Goal: Task Accomplishment & Management: Use online tool/utility

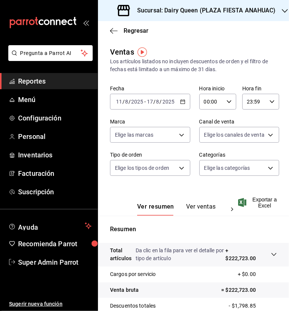
click at [238, 12] on h3 "Sucursal: Dairy Queen (PLAZA FIESTA ANAHUAC)" at bounding box center [203, 10] width 145 height 9
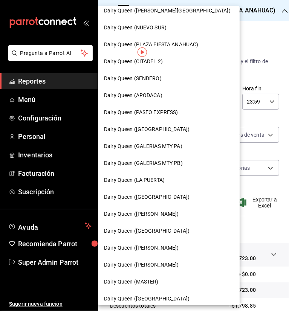
scroll to position [266, 0]
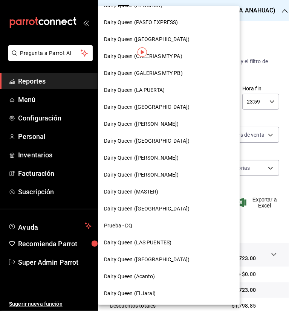
click at [156, 256] on span "Dairy Queen ([GEOGRAPHIC_DATA])" at bounding box center [146, 260] width 85 height 8
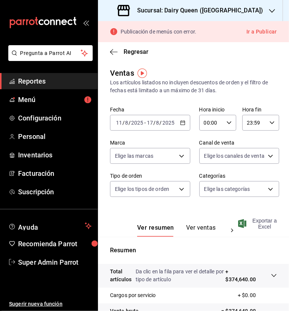
click at [261, 226] on span "Exportar a Excel" at bounding box center [257, 224] width 37 height 12
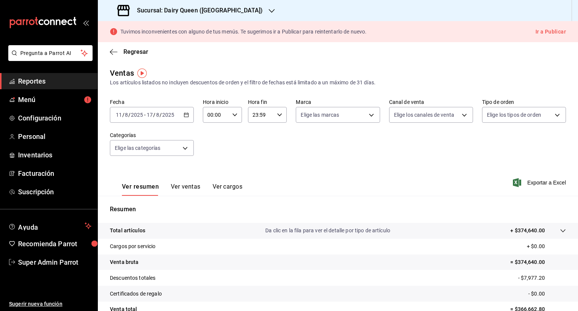
drag, startPoint x: 246, startPoint y: 53, endPoint x: 291, endPoint y: 44, distance: 44.9
click at [246, 53] on div "Regresar" at bounding box center [338, 51] width 480 height 19
click at [211, 70] on div "Ventas Los artículos listados no incluyen descuentos de orden y el filtro de fe…" at bounding box center [338, 76] width 456 height 19
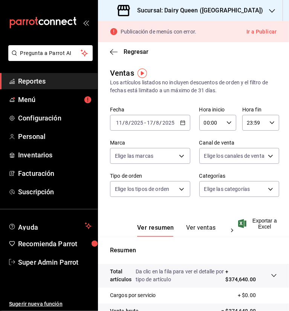
click at [225, 14] on h3 "Sucursal: Dairy Queen ([GEOGRAPHIC_DATA])" at bounding box center [197, 10] width 132 height 9
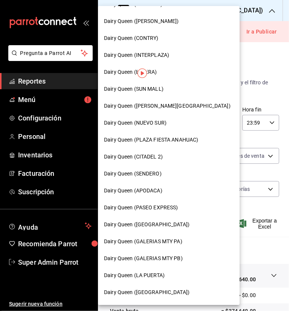
scroll to position [266, 0]
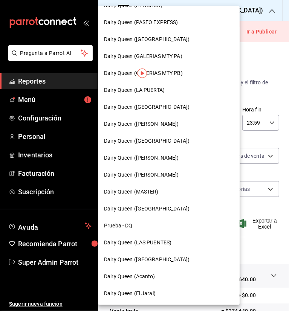
click at [156, 90] on span "Dairy Queen (LA PUERTA)" at bounding box center [134, 90] width 61 height 8
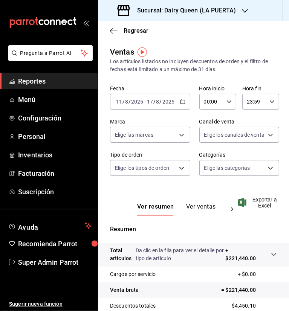
click at [263, 199] on span "Exportar a Excel" at bounding box center [257, 202] width 37 height 12
click at [242, 11] on icon "button" at bounding box center [245, 11] width 6 height 6
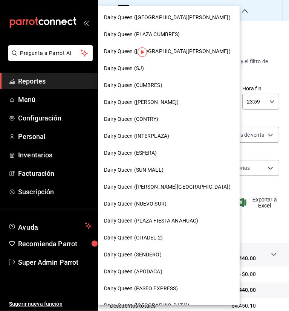
click at [164, 189] on span "Dairy Queen ([PERSON_NAME][GEOGRAPHIC_DATA])" at bounding box center [167, 187] width 126 height 8
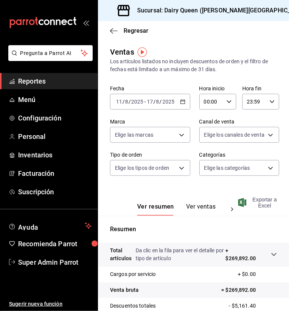
click at [262, 201] on span "Exportar a Excel" at bounding box center [257, 202] width 37 height 12
click at [222, 11] on h3 "Sucursal: Dairy Queen ([PERSON_NAME][GEOGRAPHIC_DATA])" at bounding box center [220, 10] width 178 height 9
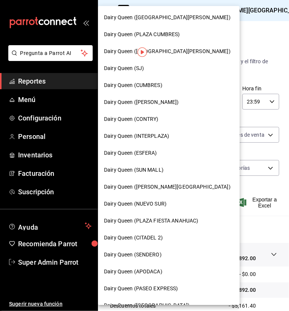
click at [255, 37] on div at bounding box center [144, 155] width 289 height 311
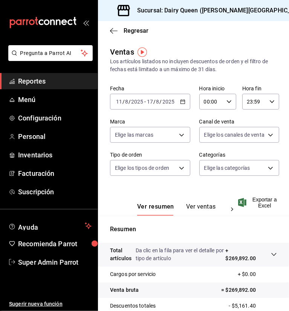
click at [238, 10] on div "Sucursal: Dairy Queen ([PERSON_NAME][GEOGRAPHIC_DATA])" at bounding box center [214, 10] width 220 height 21
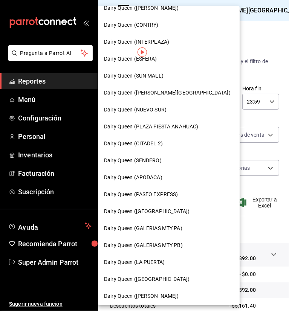
scroll to position [113, 0]
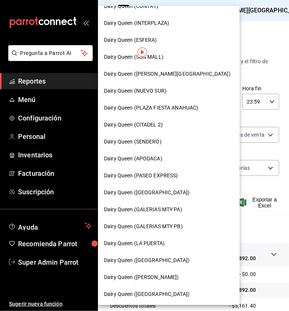
click at [169, 222] on div "Dairy Queen (GALERIAS MTY PB)" at bounding box center [169, 226] width 142 height 17
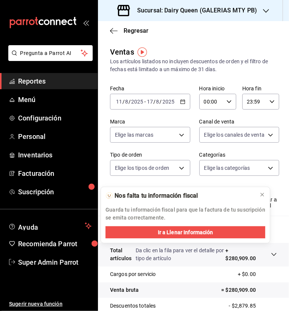
click at [202, 37] on div "Regresar" at bounding box center [193, 30] width 191 height 19
drag, startPoint x: 263, startPoint y: 196, endPoint x: 278, endPoint y: 192, distance: 15.6
click at [263, 196] on icon at bounding box center [261, 194] width 3 height 3
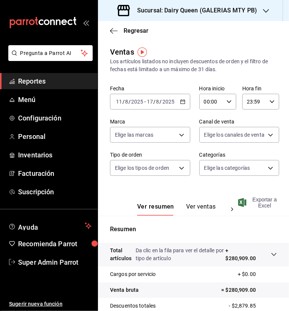
click at [263, 204] on span "Exportar a Excel" at bounding box center [257, 202] width 37 height 12
click at [259, 12] on div "Sucursal: Dairy Queen (GALERIAS MTY PB)" at bounding box center [188, 10] width 168 height 21
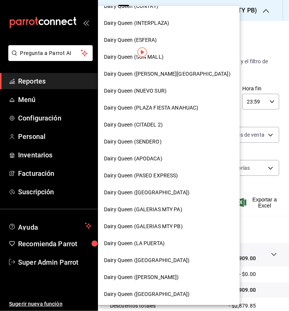
scroll to position [78, 0]
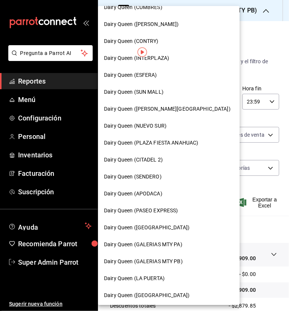
click at [165, 228] on span "Dairy Queen ([GEOGRAPHIC_DATA])" at bounding box center [146, 228] width 85 height 8
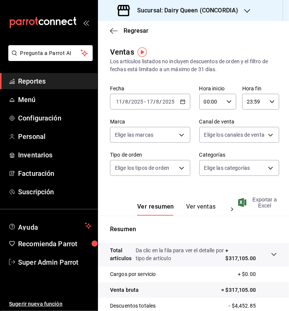
click at [263, 202] on span "Exportar a Excel" at bounding box center [257, 202] width 37 height 12
click at [246, 14] on div at bounding box center [247, 11] width 6 height 8
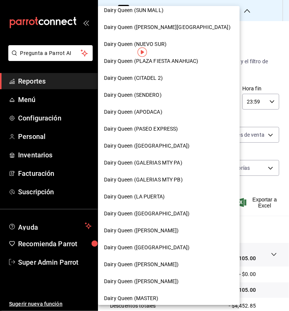
scroll to position [266, 0]
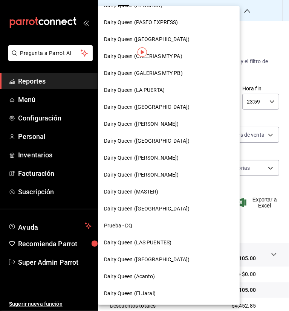
click at [180, 58] on span "Dairy Queen (GALERIAS MTY PA)" at bounding box center [143, 56] width 78 height 8
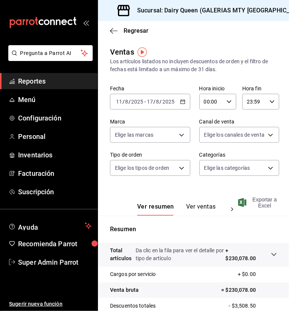
click at [260, 208] on span "Exportar a Excel" at bounding box center [257, 202] width 37 height 12
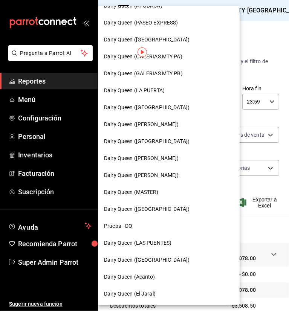
scroll to position [266, 0]
click at [157, 140] on span "Dairy Queen ([GEOGRAPHIC_DATA])" at bounding box center [146, 141] width 85 height 8
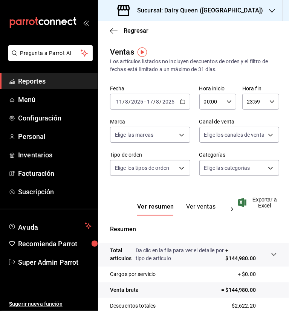
click at [269, 10] on icon "button" at bounding box center [272, 11] width 6 height 4
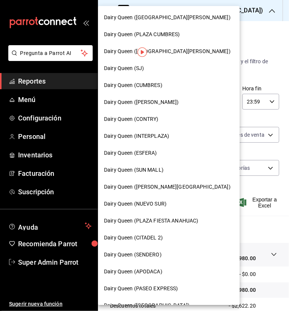
click at [249, 36] on div at bounding box center [144, 155] width 289 height 311
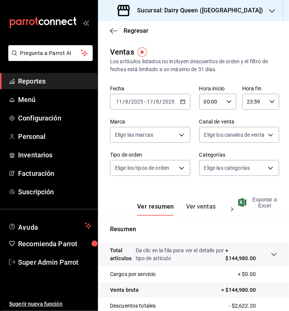
click at [262, 202] on span "Exportar a Excel" at bounding box center [257, 202] width 37 height 12
click at [216, 9] on h3 "Sucursal: Dairy Queen ([GEOGRAPHIC_DATA])" at bounding box center [197, 10] width 132 height 9
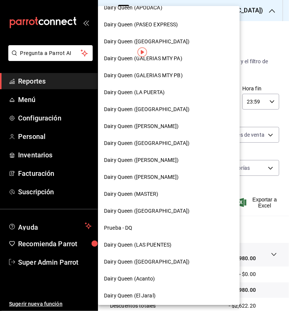
scroll to position [266, 0]
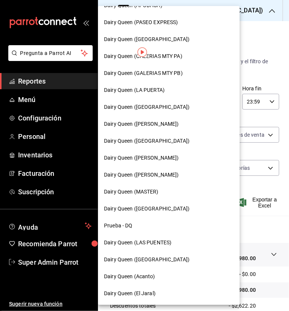
click at [170, 156] on span "Dairy Queen ([PERSON_NAME])" at bounding box center [141, 158] width 75 height 8
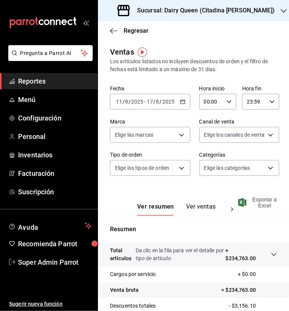
click at [259, 204] on span "Exportar a Excel" at bounding box center [257, 202] width 37 height 12
click at [213, 16] on div "Sucursal: Dairy Queen (Citadina [PERSON_NAME])" at bounding box center [197, 10] width 186 height 21
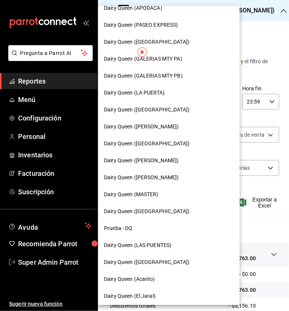
scroll to position [266, 0]
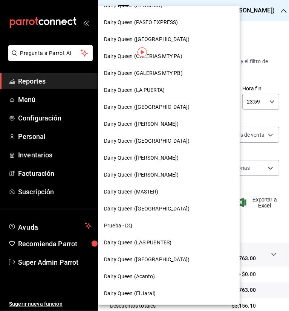
click at [146, 174] on span "Dairy Queen ([PERSON_NAME])" at bounding box center [141, 175] width 75 height 8
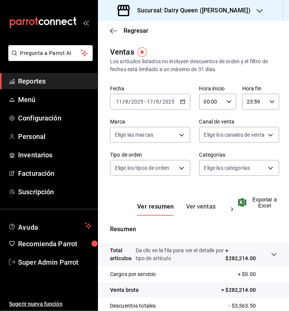
click at [217, 30] on div "Regresar" at bounding box center [193, 30] width 191 height 19
click at [256, 201] on span "Exportar a Excel" at bounding box center [257, 202] width 37 height 12
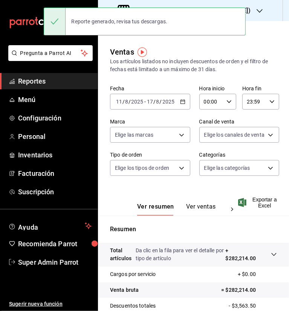
click at [259, 10] on div "Sucursal: Dairy Queen ([PERSON_NAME])" at bounding box center [193, 10] width 191 height 21
click at [256, 9] on icon "button" at bounding box center [259, 11] width 6 height 6
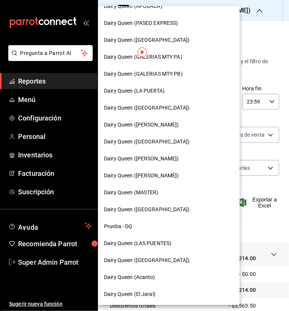
scroll to position [266, 0]
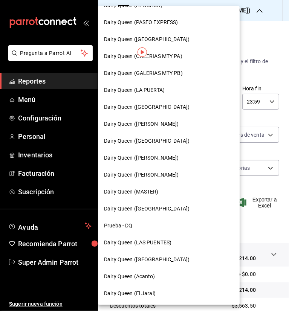
click at [165, 207] on span "Dairy Queen ([GEOGRAPHIC_DATA])" at bounding box center [146, 209] width 85 height 8
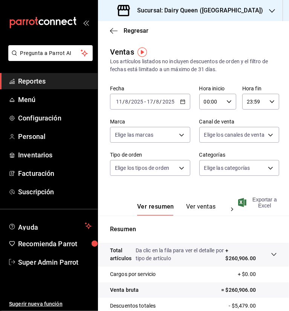
click at [262, 205] on span "Exportar a Excel" at bounding box center [257, 202] width 37 height 12
click at [269, 8] on div at bounding box center [272, 11] width 6 height 8
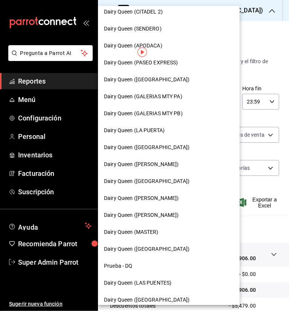
scroll to position [266, 0]
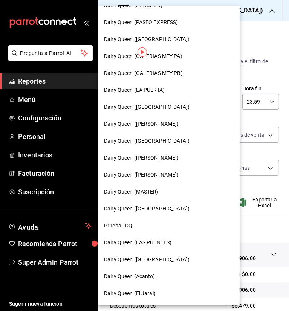
click at [155, 276] on div "Dairy Queen (Acanto)" at bounding box center [168, 276] width 129 height 8
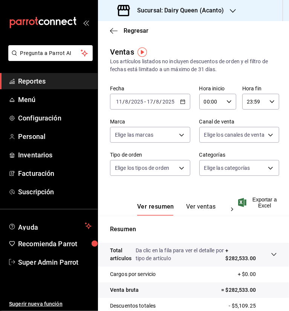
click at [260, 199] on span "Exportar a Excel" at bounding box center [257, 202] width 37 height 12
click at [226, 13] on div "Sucursal: Dairy Queen (Acanto)" at bounding box center [171, 10] width 135 height 21
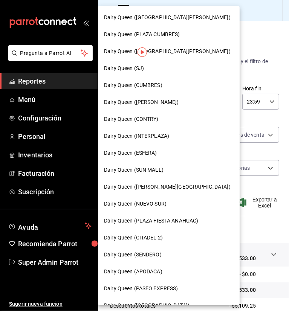
click at [266, 43] on div at bounding box center [144, 155] width 289 height 311
